Goal: Navigation & Orientation: Find specific page/section

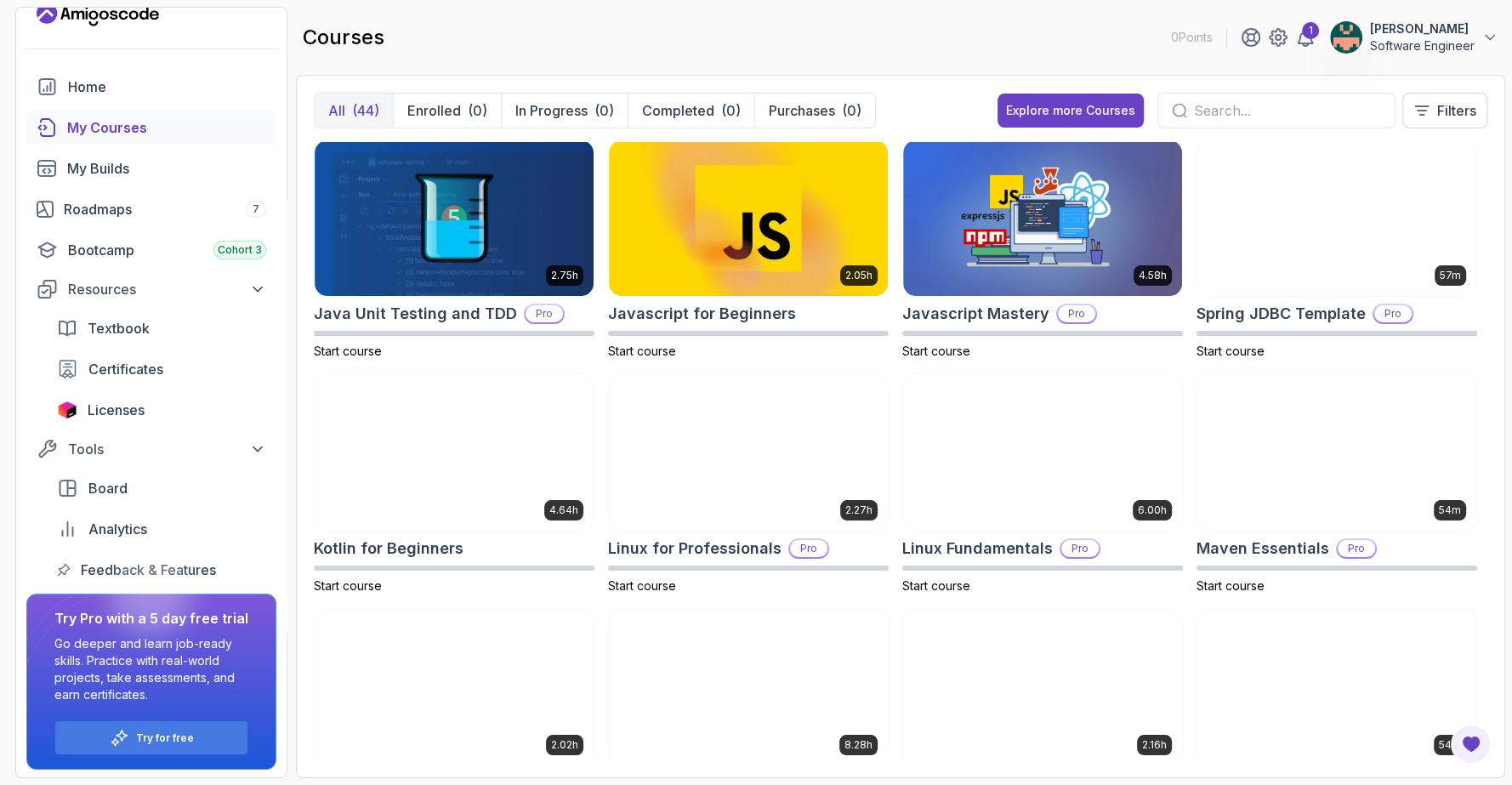
scroll to position [1397, 0]
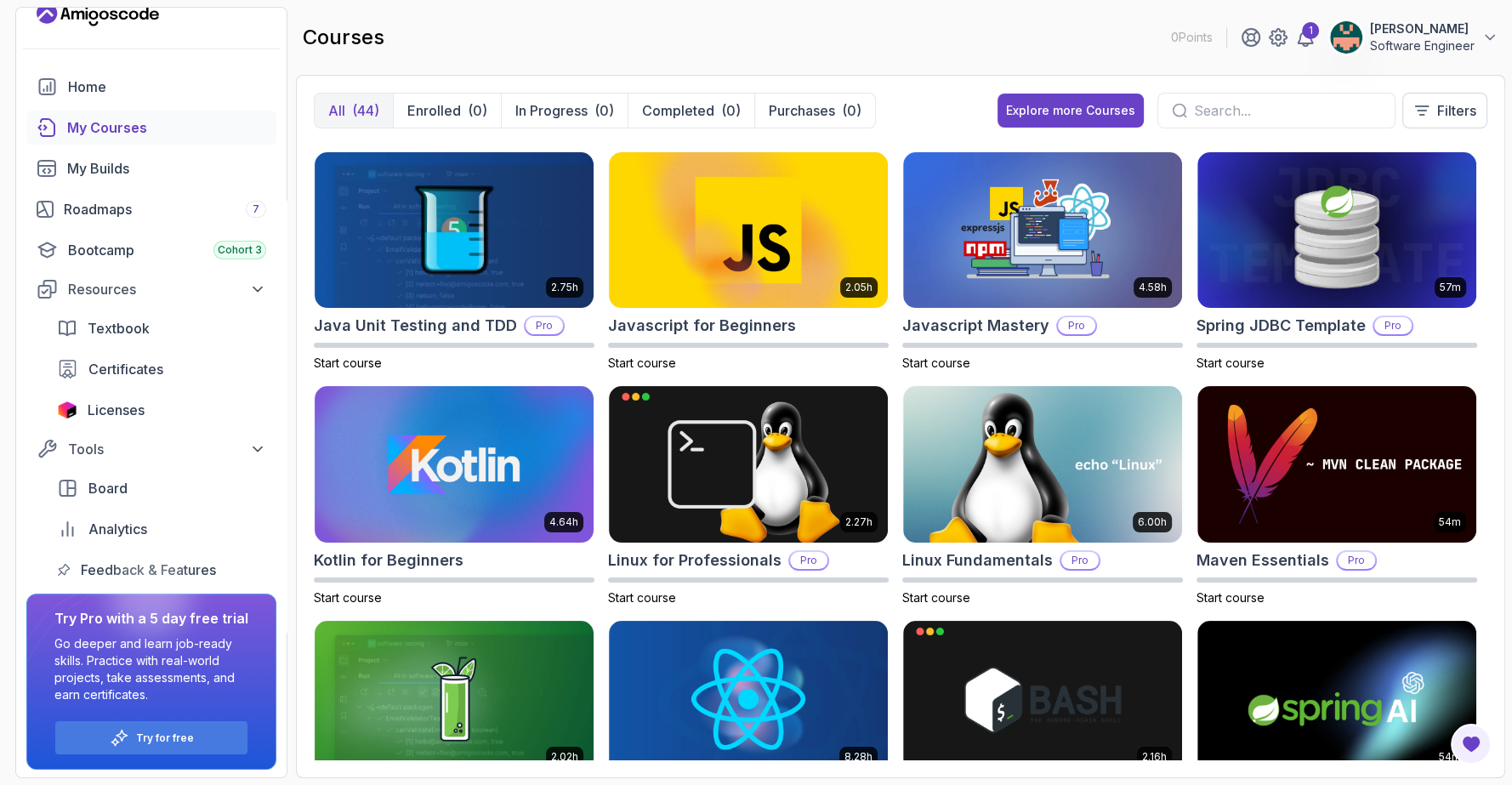
click at [338, 112] on p "All" at bounding box center [336, 110] width 17 height 20
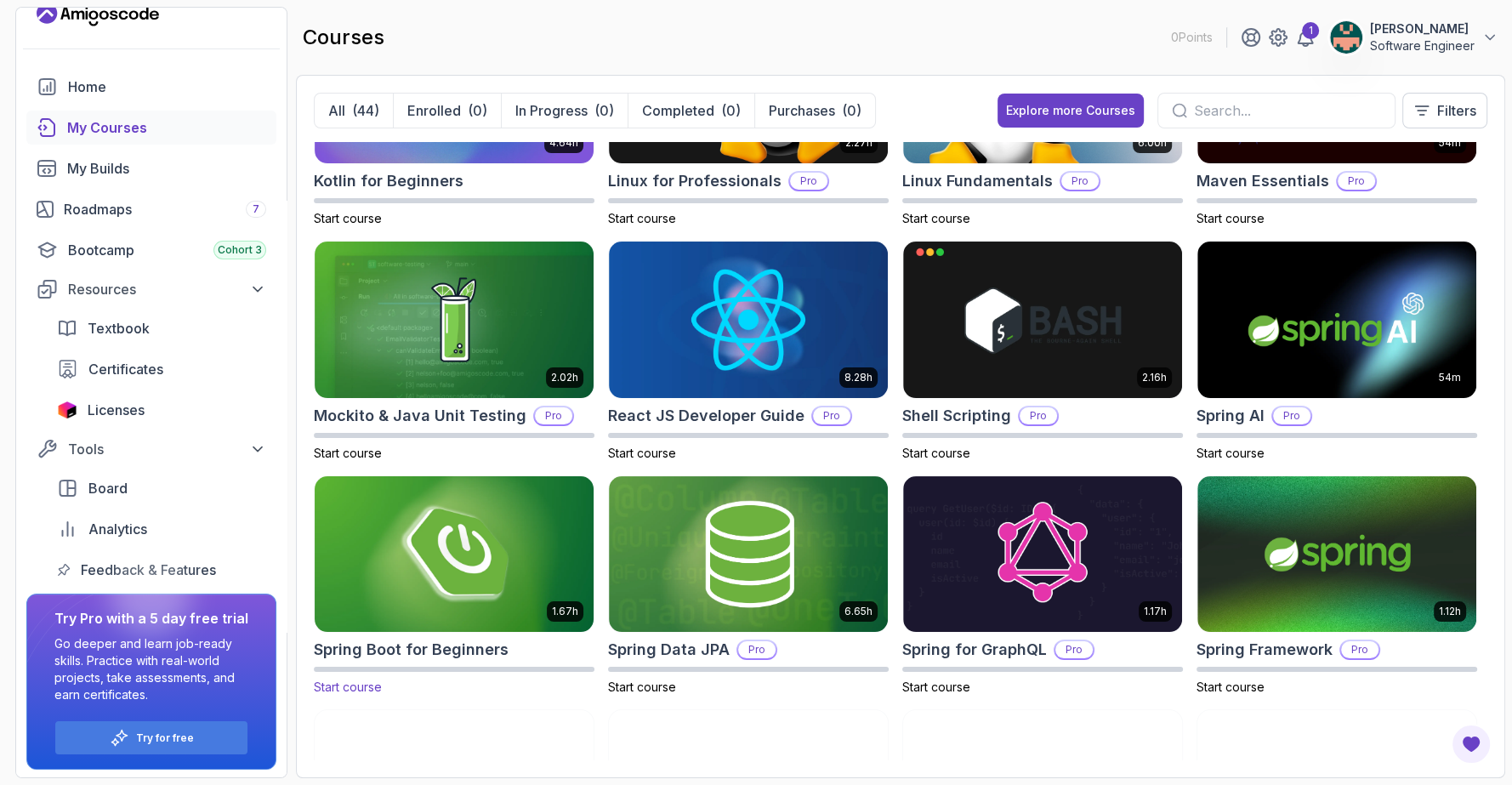
scroll to position [1775, 0]
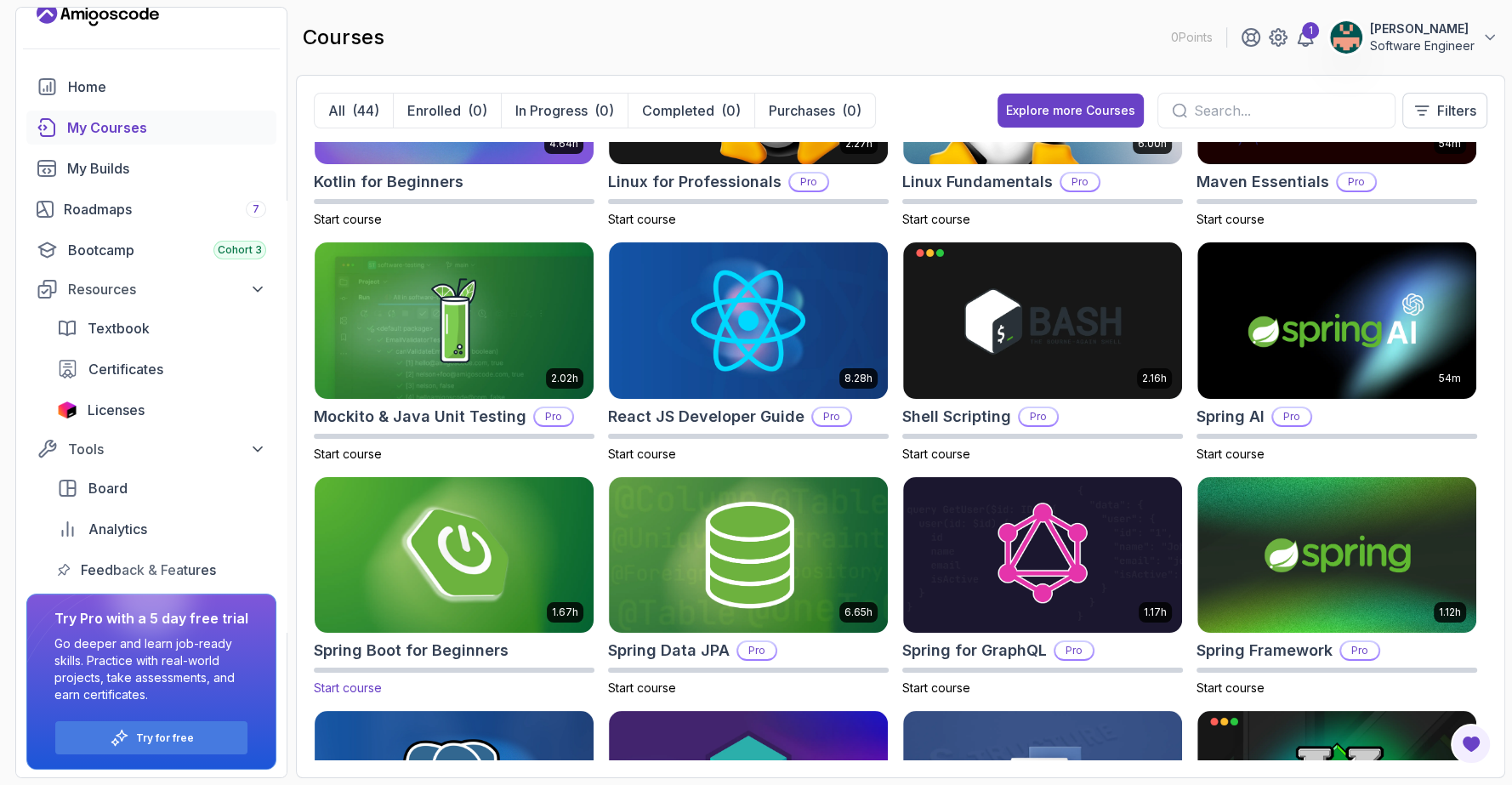
click at [439, 564] on img at bounding box center [453, 554] width 293 height 164
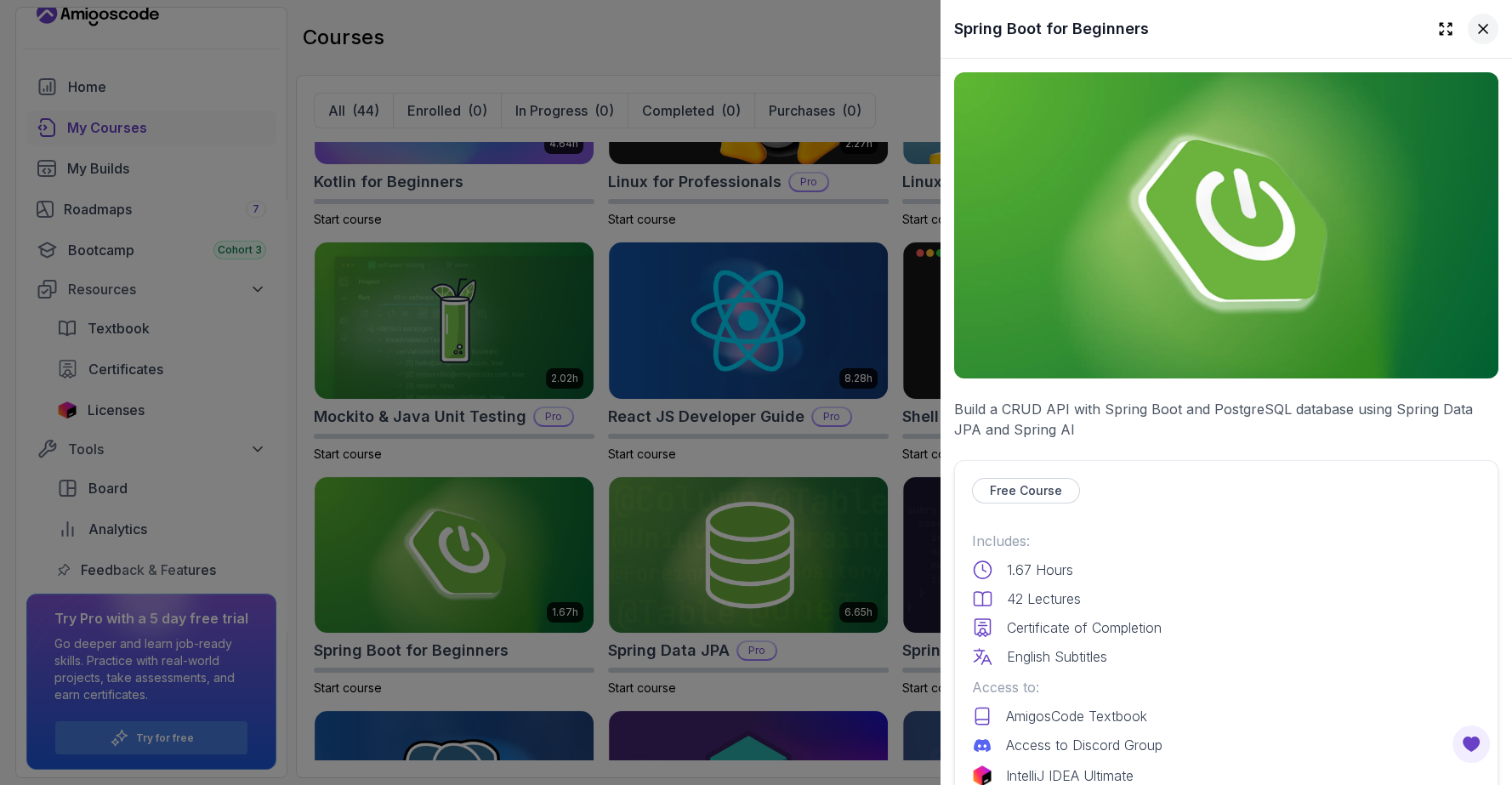
click at [1475, 26] on icon at bounding box center [1483, 28] width 17 height 17
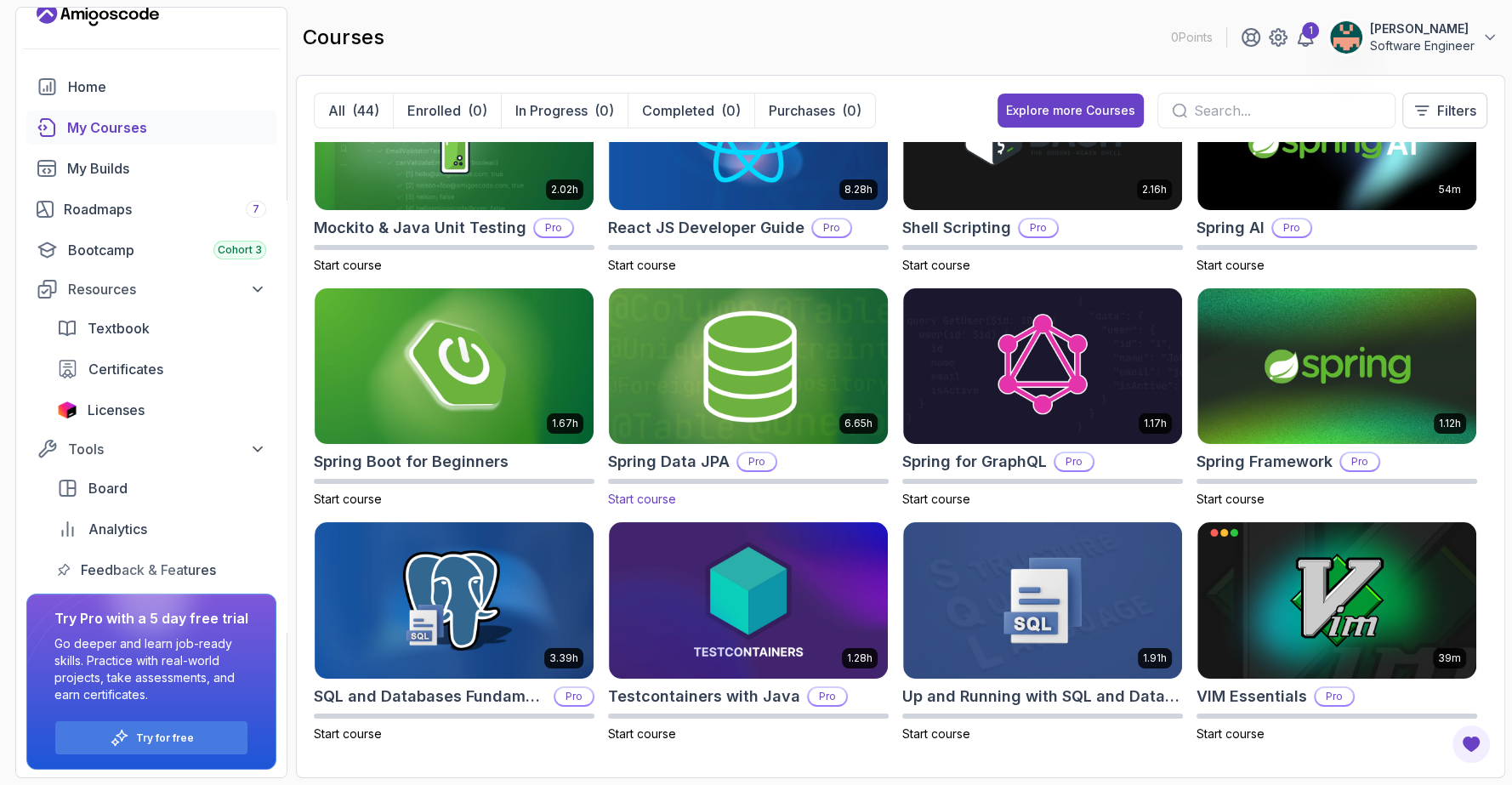
scroll to position [1964, 0]
click at [103, 242] on div "Bootcamp Cohort 3" at bounding box center [167, 249] width 199 height 20
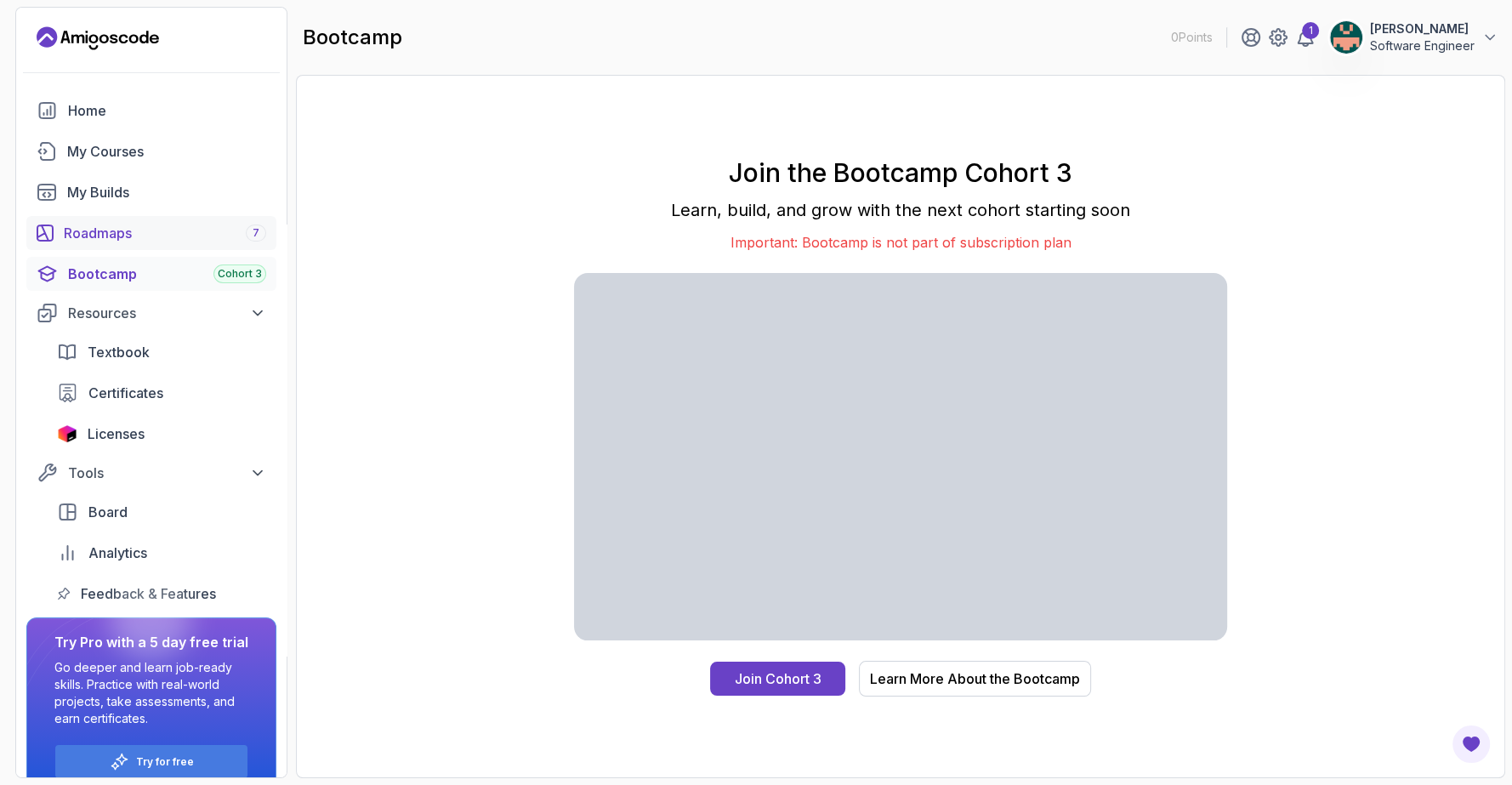
click at [103, 234] on div "Roadmaps 7" at bounding box center [165, 233] width 202 height 20
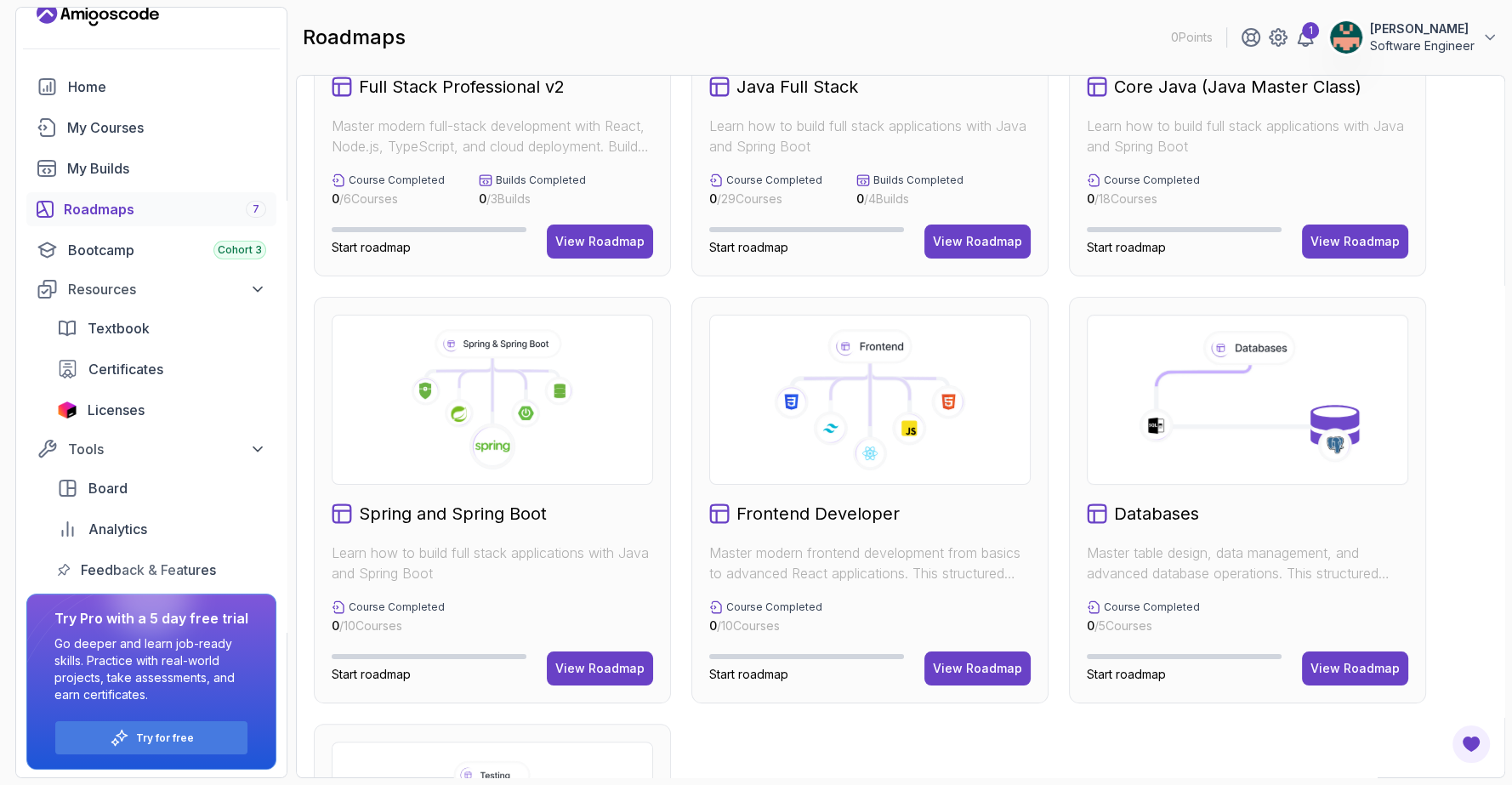
scroll to position [189, 0]
